Goal: Task Accomplishment & Management: Manage account settings

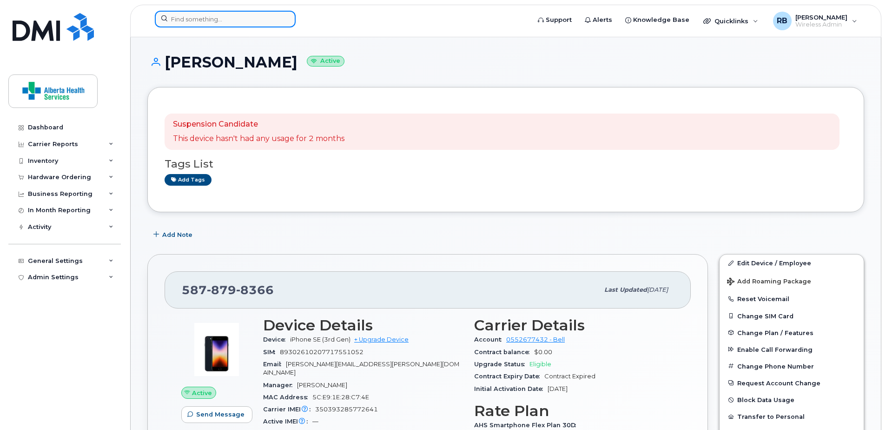
click at [188, 18] on input at bounding box center [225, 19] width 141 height 17
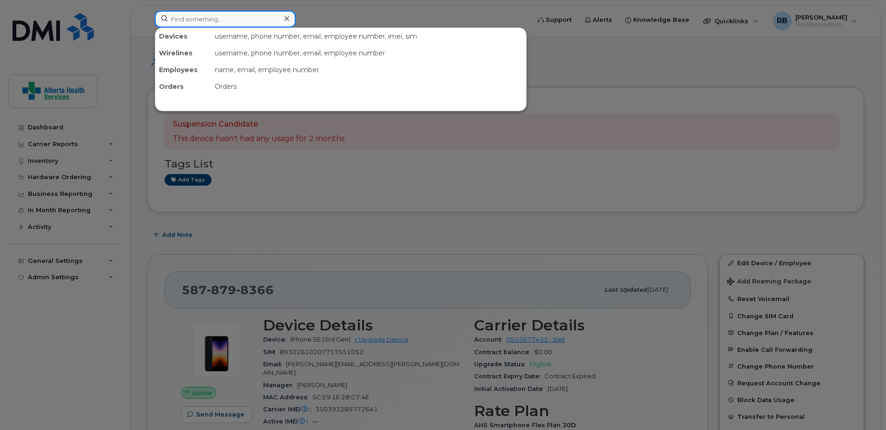
click at [196, 21] on input at bounding box center [225, 19] width 141 height 17
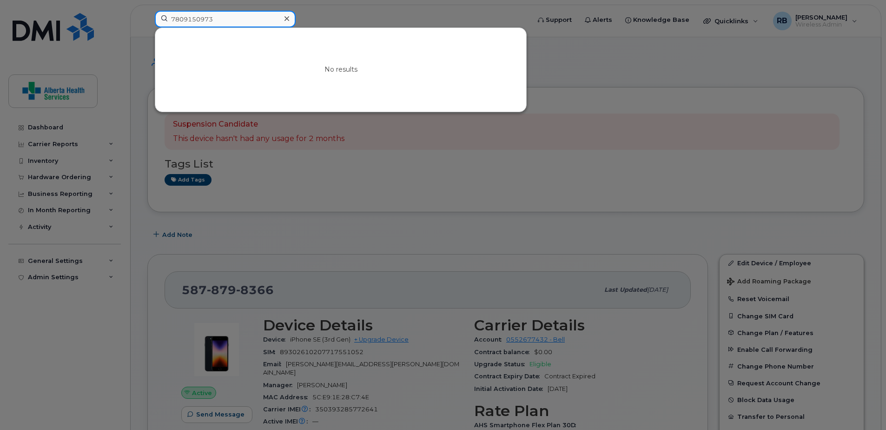
drag, startPoint x: 245, startPoint y: 16, endPoint x: 120, endPoint y: 14, distance: 125.1
click at [147, 14] on div "7809150973 No results" at bounding box center [339, 21] width 384 height 20
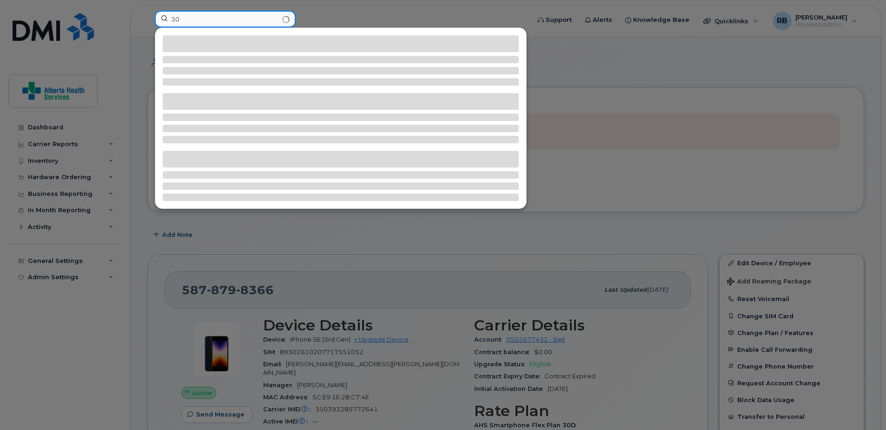
type input "3"
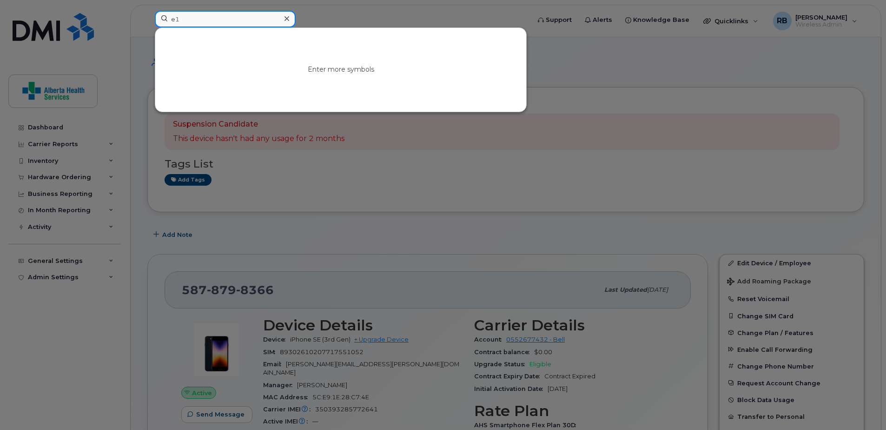
type input "e"
click at [207, 21] on input at bounding box center [225, 19] width 141 height 17
paste input "780-700-1259"
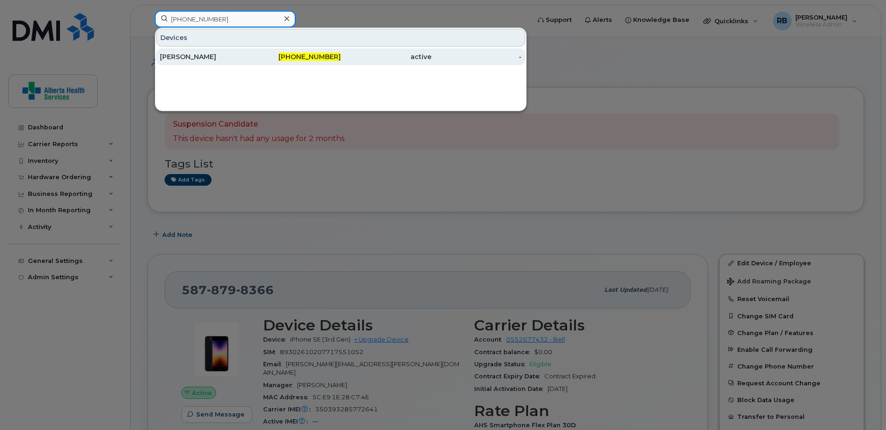
type input "780-700-1259"
click at [242, 56] on div "Joyce Dionisio" at bounding box center [205, 56] width 91 height 9
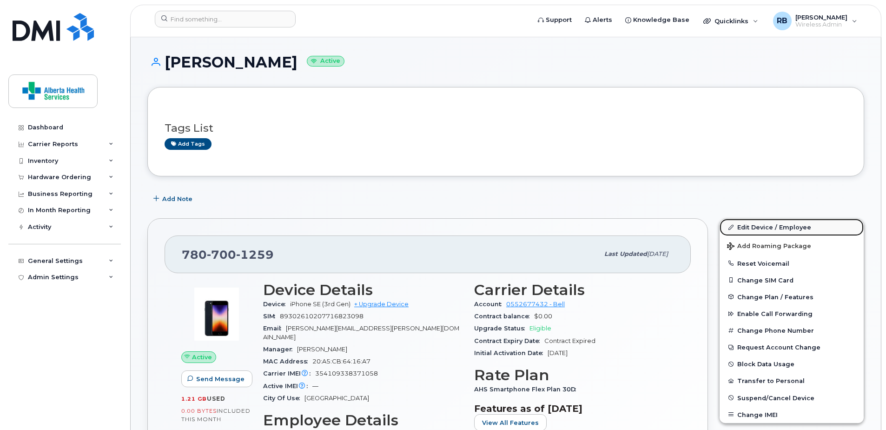
click at [777, 225] on link "Edit Device / Employee" at bounding box center [792, 226] width 144 height 17
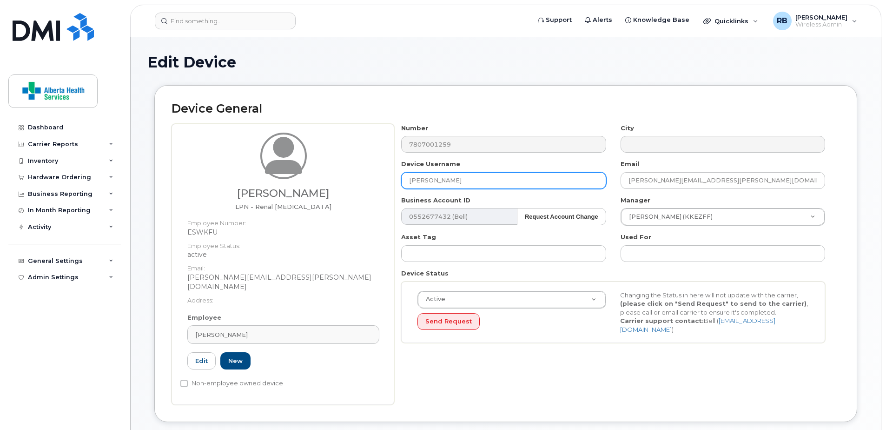
drag, startPoint x: 341, startPoint y: 173, endPoint x: 272, endPoint y: 169, distance: 68.9
click at [274, 170] on div "Joyce Dionisio LPN - Renal Dialysis Employee Number: ESWKFU Employee Status: ac…" at bounding box center [506, 264] width 669 height 281
paste input "Deb Adams"
type input "Deb Adams"
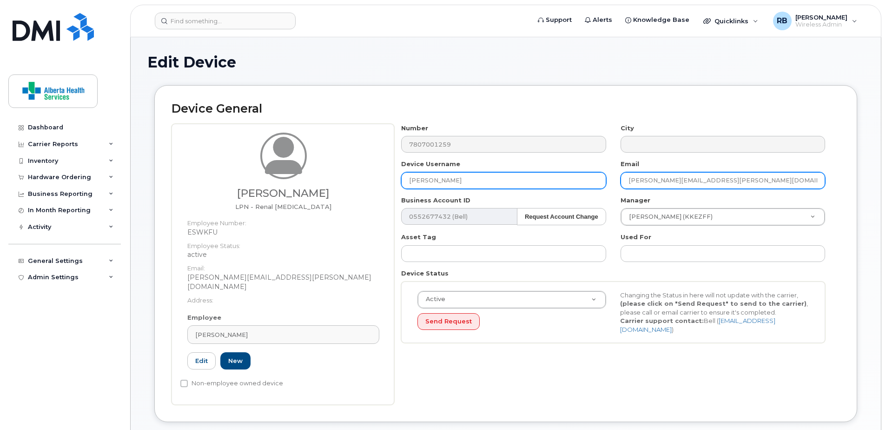
drag, startPoint x: 750, startPoint y: 181, endPoint x: 469, endPoint y: 174, distance: 280.9
click at [469, 174] on div "Number 7807001259 City Device Username Deb Adams Email Joyce.Dionisio@assistedl…" at bounding box center [613, 237] width 438 height 226
paste input "Deborah.Adams"
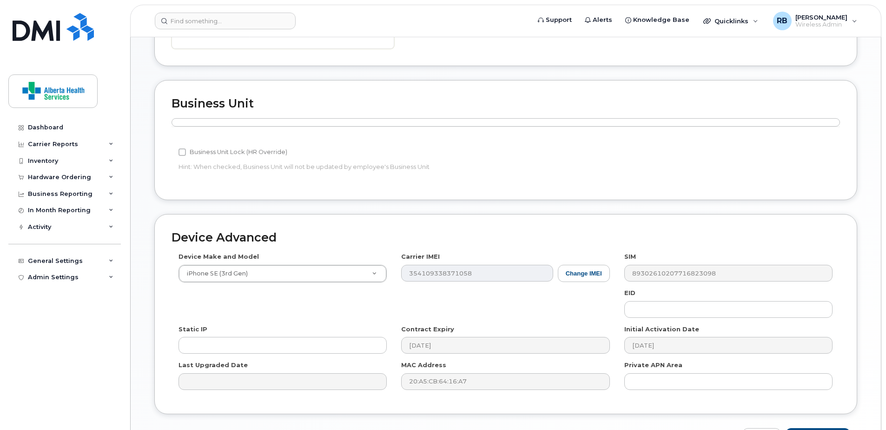
scroll to position [408, 0]
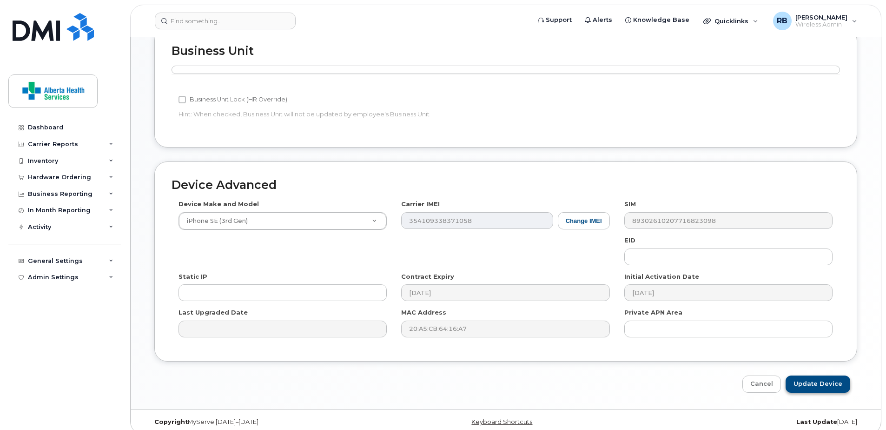
type input "Deborah.Adams@assistedlivingalberta.ca"
click at [830, 378] on input "Update Device" at bounding box center [818, 383] width 65 height 17
type input "Saving..."
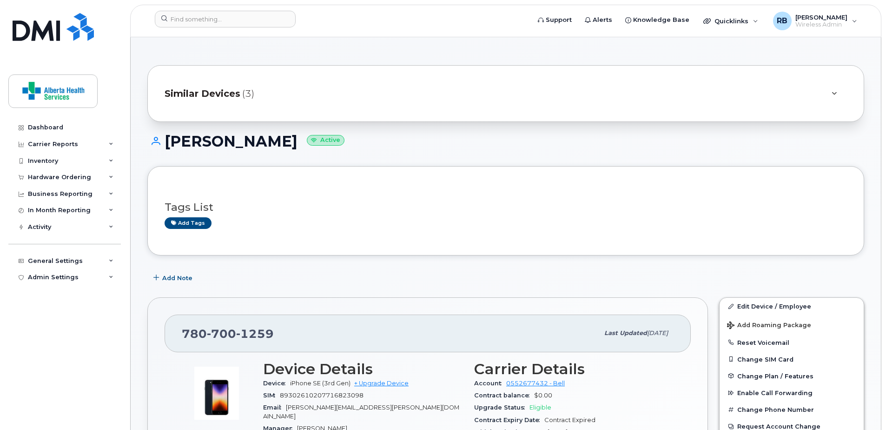
click at [558, 192] on div at bounding box center [506, 192] width 682 height 0
click at [192, 24] on input at bounding box center [225, 19] width 141 height 17
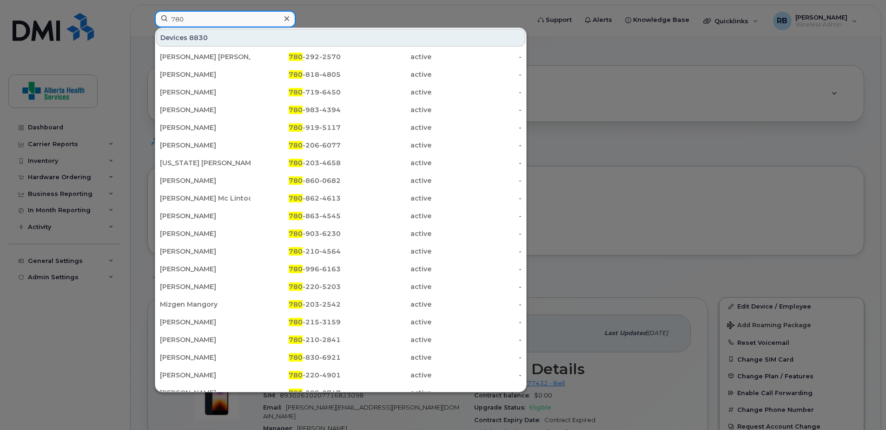
drag, startPoint x: 210, startPoint y: 17, endPoint x: 101, endPoint y: 9, distance: 108.6
click at [147, 11] on div "780 Devices 8830 Dylan Baustad Thomas 780 -292-2570 active - Erin O'shaughnessy…" at bounding box center [339, 21] width 384 height 20
paste input "Jesse Van Patten"
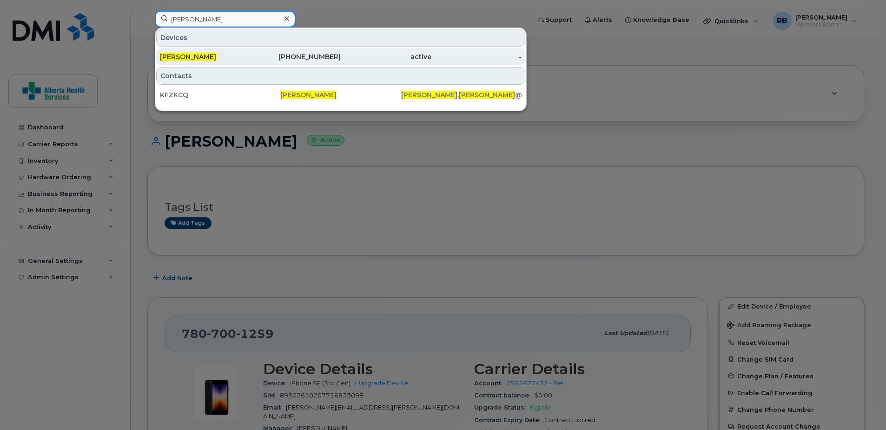
type input "Jesse Van Patten"
click at [342, 60] on div "active" at bounding box center [386, 56] width 91 height 9
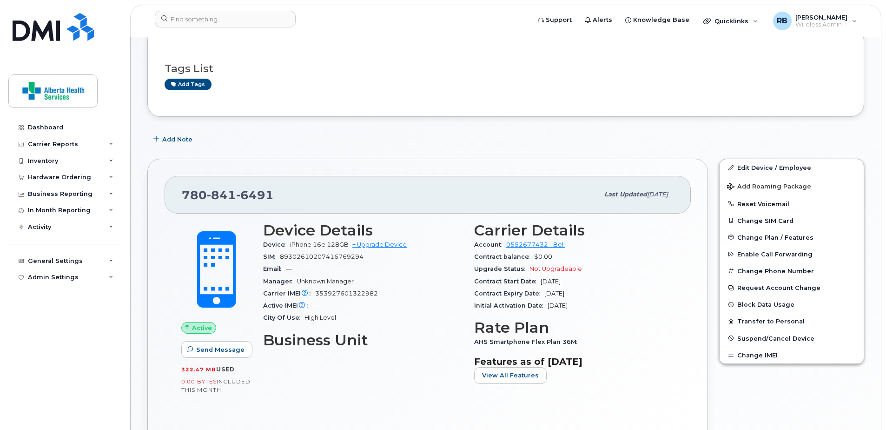
scroll to position [139, 0]
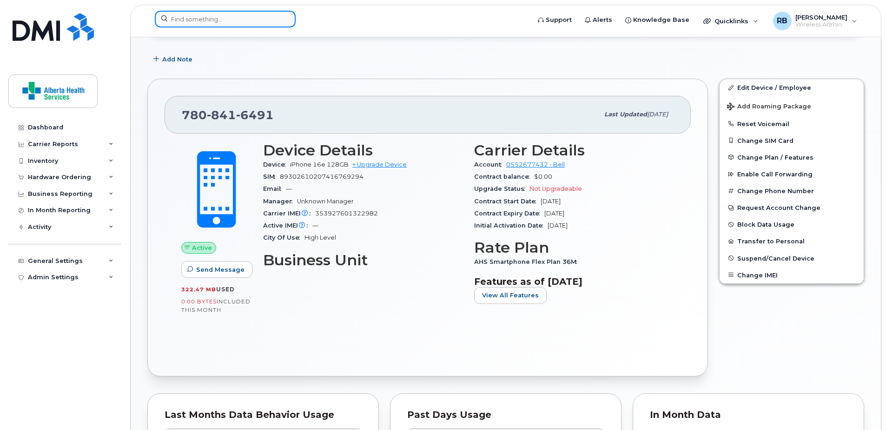
click at [216, 26] on input at bounding box center [225, 19] width 141 height 17
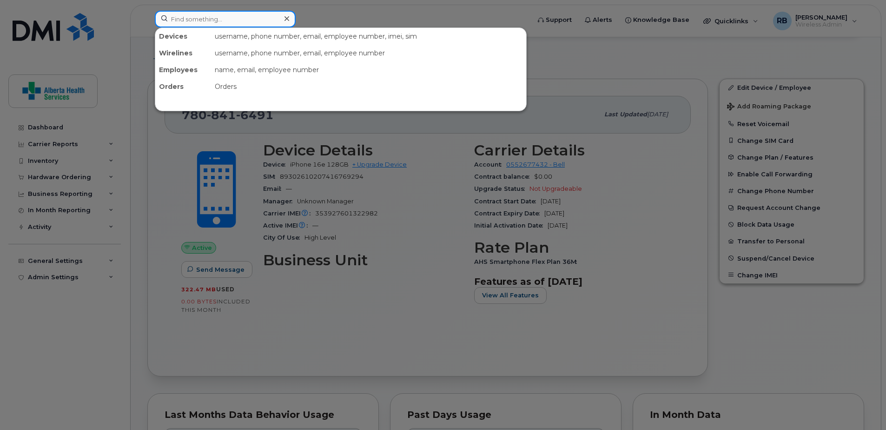
paste input "[PHONE_NUMBER]"
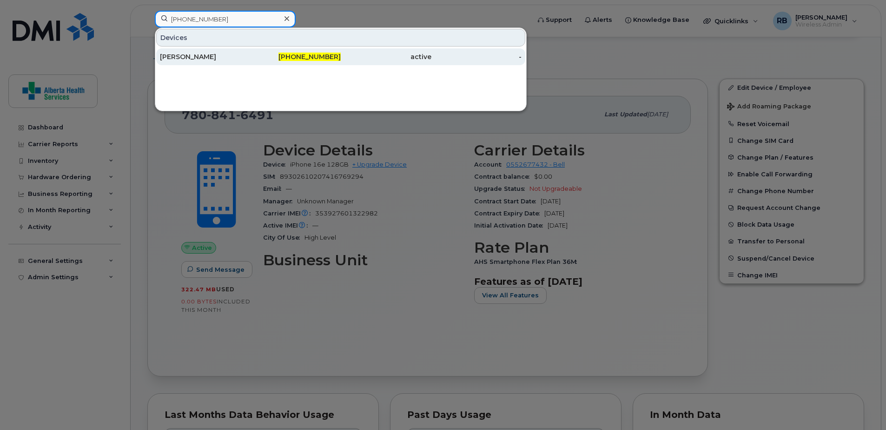
type input "[PHONE_NUMBER]"
click at [271, 53] on div "[PHONE_NUMBER]" at bounding box center [296, 56] width 91 height 9
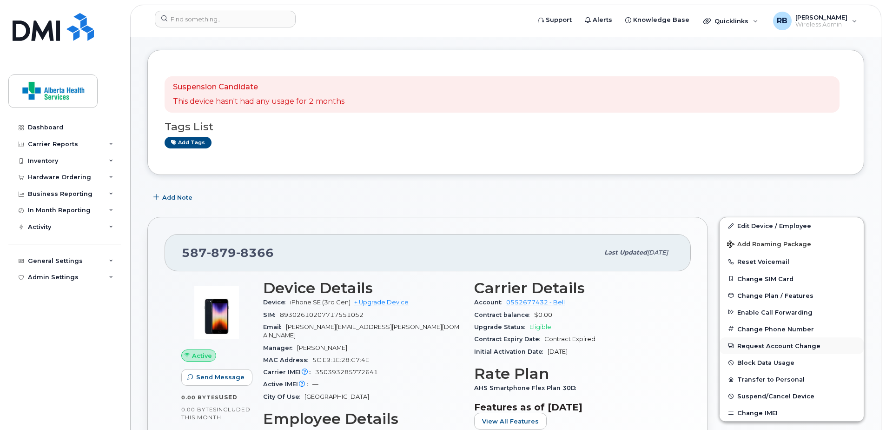
scroll to position [93, 0]
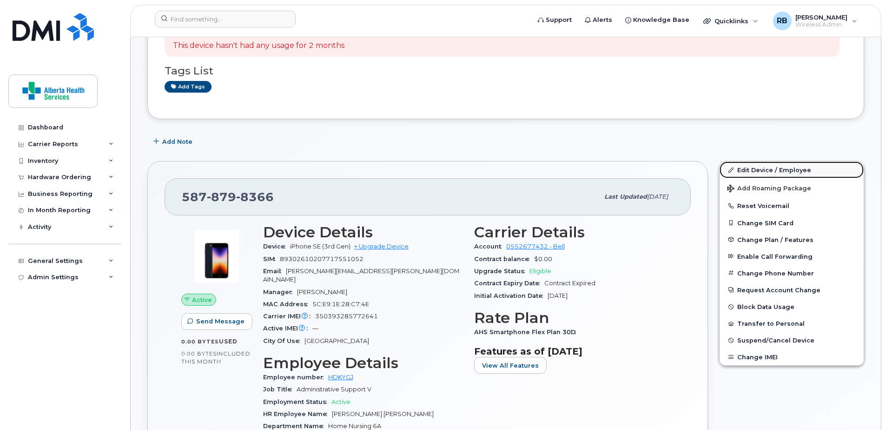
click at [757, 173] on link "Edit Device / Employee" at bounding box center [792, 169] width 144 height 17
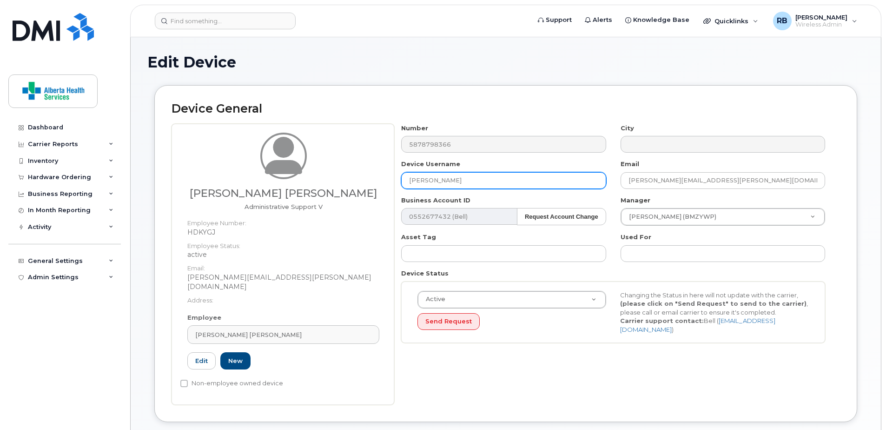
drag, startPoint x: 481, startPoint y: 182, endPoint x: 302, endPoint y: 175, distance: 179.1
click at [305, 178] on div "Taylor Alexandra Shakotko Administrative Support V Employee Number: HDKYGJ Empl…" at bounding box center [506, 264] width 669 height 281
paste input "[PERSON_NAME]"
type input "[PERSON_NAME]"
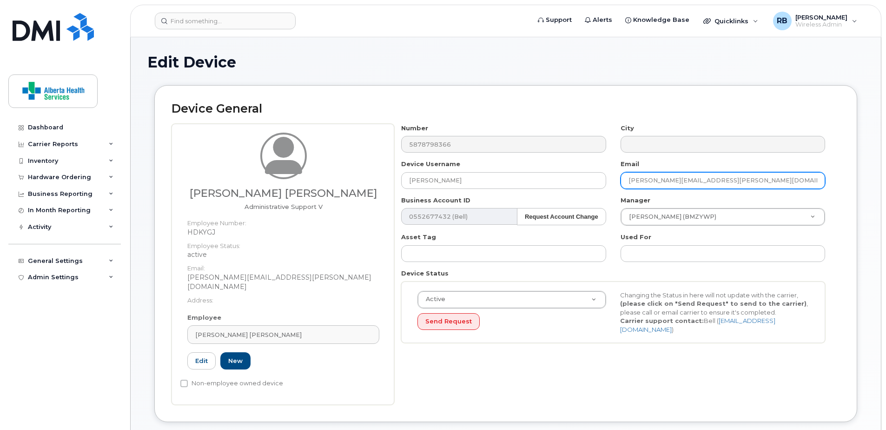
drag, startPoint x: 771, startPoint y: 177, endPoint x: 566, endPoint y: 169, distance: 205.6
click at [575, 172] on div "Number 5878798366 City Device Username Anna Thornton Email Taylor.Shakotko@canc…" at bounding box center [613, 237] width 438 height 226
paste input "Anna.Thornton@assistedliving"
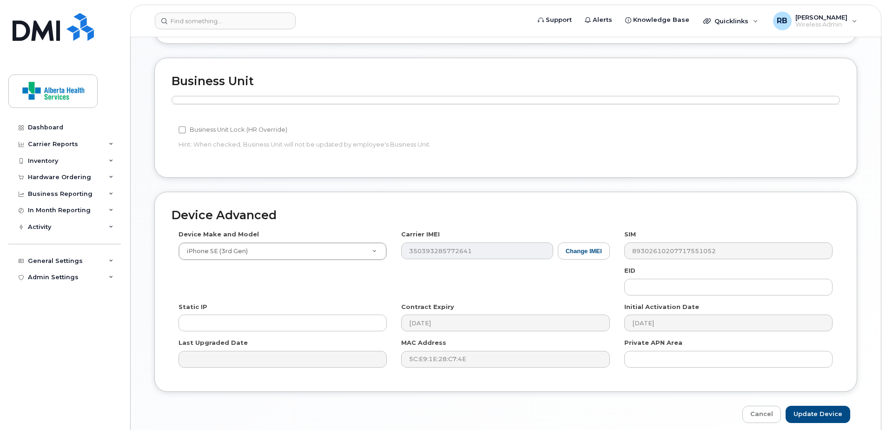
scroll to position [362, 0]
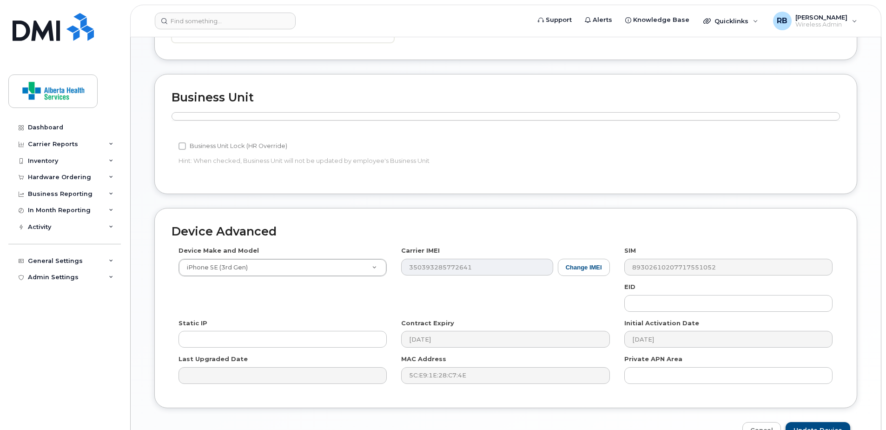
type input "[PERSON_NAME][EMAIL_ADDRESS][PERSON_NAME][DOMAIN_NAME]"
click at [820, 425] on input "Update Device" at bounding box center [818, 430] width 65 height 17
type input "Saving..."
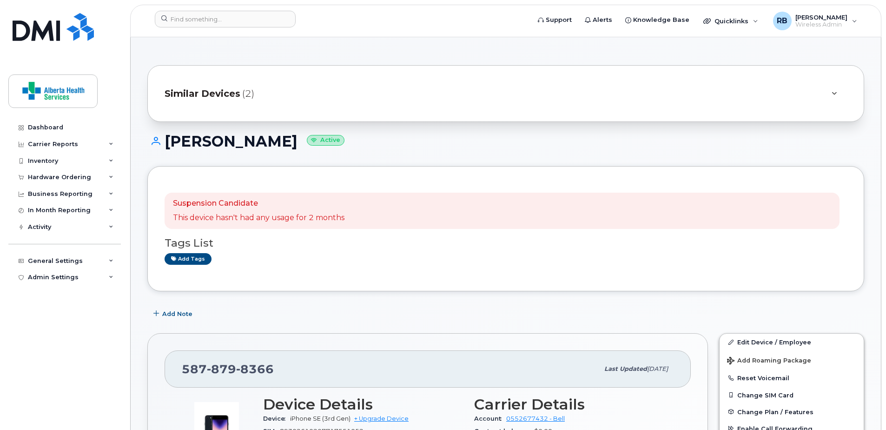
click at [651, 179] on div "Suspension Candidate This device hasn't had any usage for 2 months Tags List Ad…" at bounding box center [505, 228] width 717 height 125
